Goal: Transaction & Acquisition: Download file/media

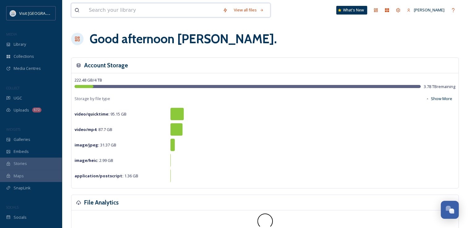
click at [95, 11] on input at bounding box center [153, 10] width 134 height 14
click at [39, 45] on div "Library" at bounding box center [31, 44] width 62 height 12
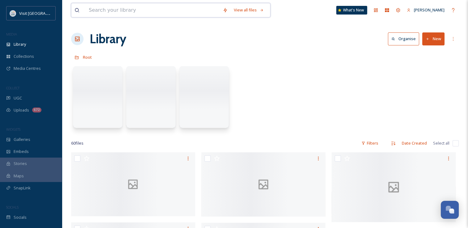
click at [107, 5] on input at bounding box center [153, 10] width 134 height 14
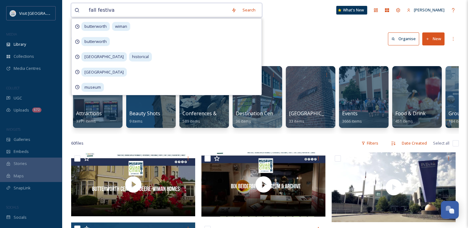
type input "fall festival"
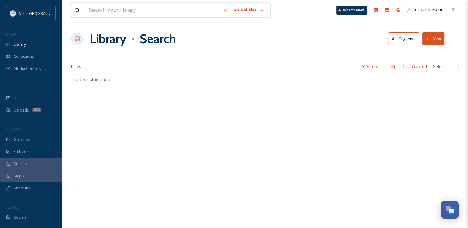
click at [107, 5] on input at bounding box center [153, 10] width 134 height 14
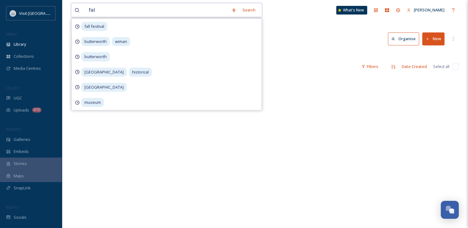
type input "fall"
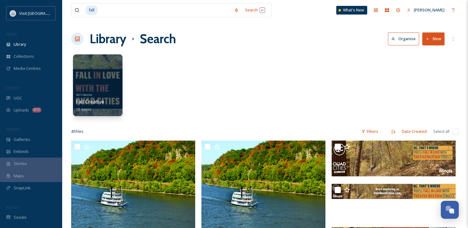
click at [320, 75] on div "Ad Creative Fall Creative 25 items" at bounding box center [265, 86] width 388 height 71
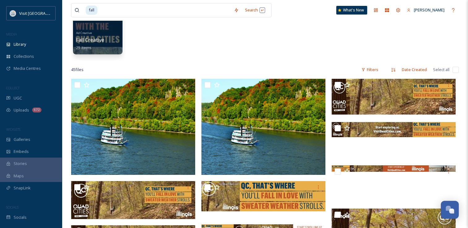
scroll to position [62, 0]
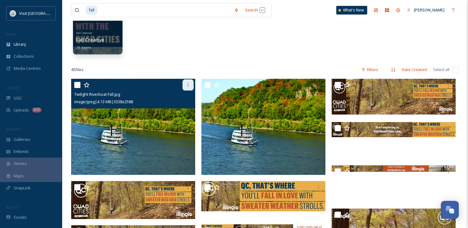
click at [185, 84] on div at bounding box center [187, 84] width 11 height 11
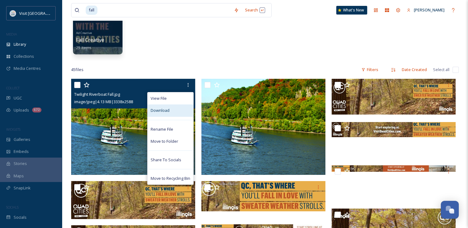
click at [181, 112] on div "Download" at bounding box center [171, 111] width 46 height 12
